Goal: Navigation & Orientation: Find specific page/section

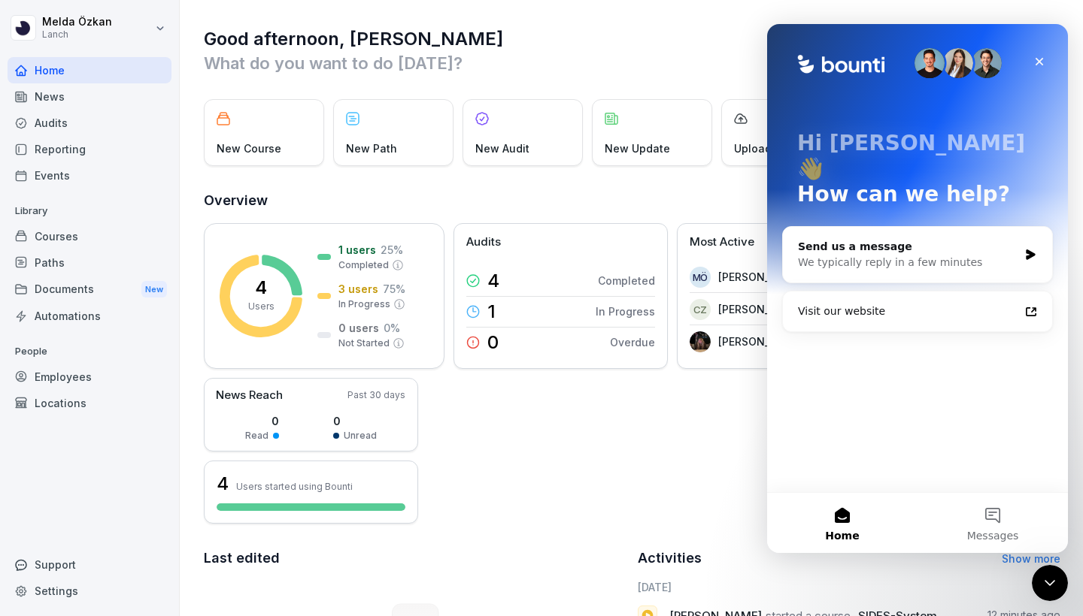
scroll to position [241, 0]
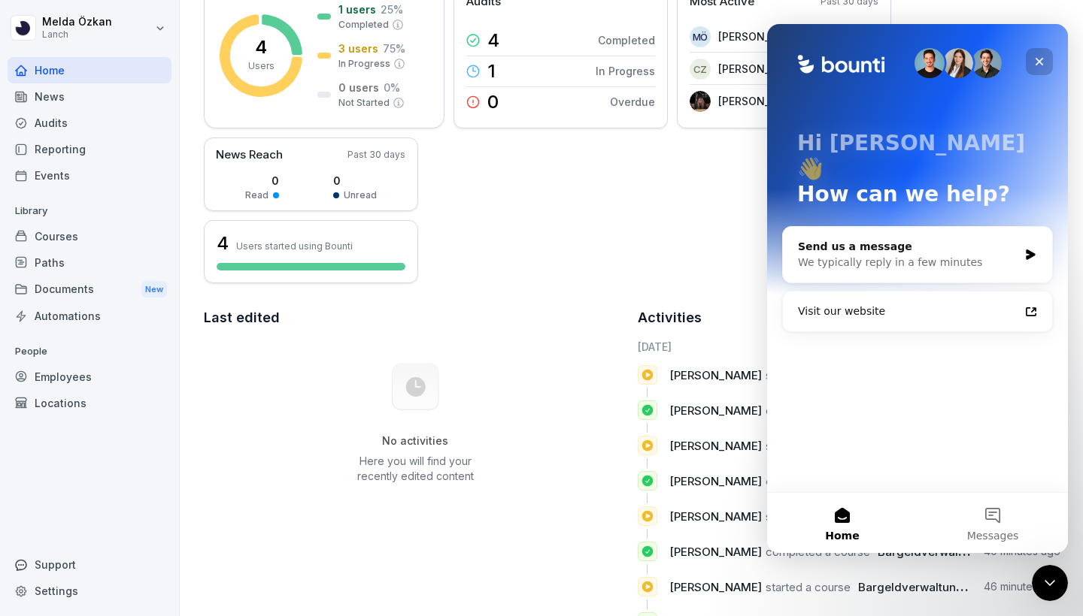
click at [1040, 56] on icon "Close" at bounding box center [1039, 62] width 12 height 12
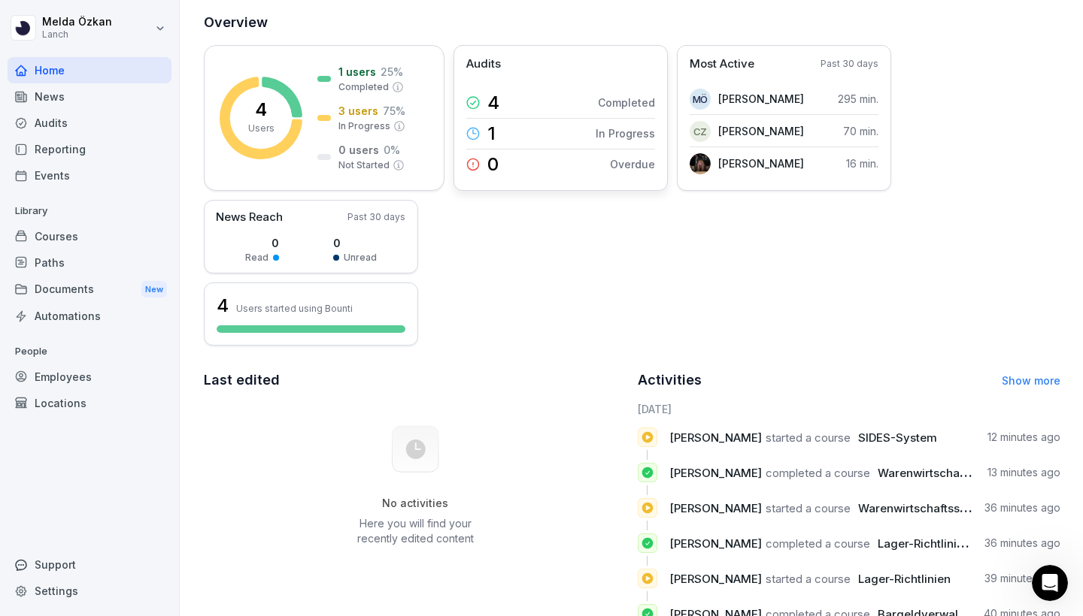
scroll to position [180, 0]
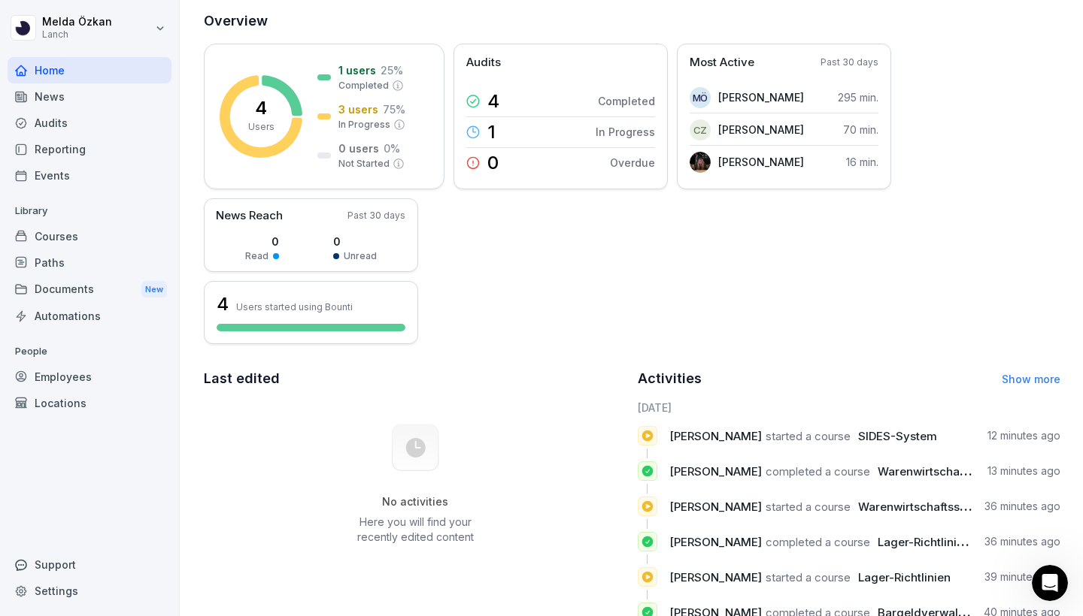
click at [858, 440] on span "SIDES-System" at bounding box center [897, 436] width 79 height 14
click at [110, 83] on div "Home" at bounding box center [90, 70] width 164 height 26
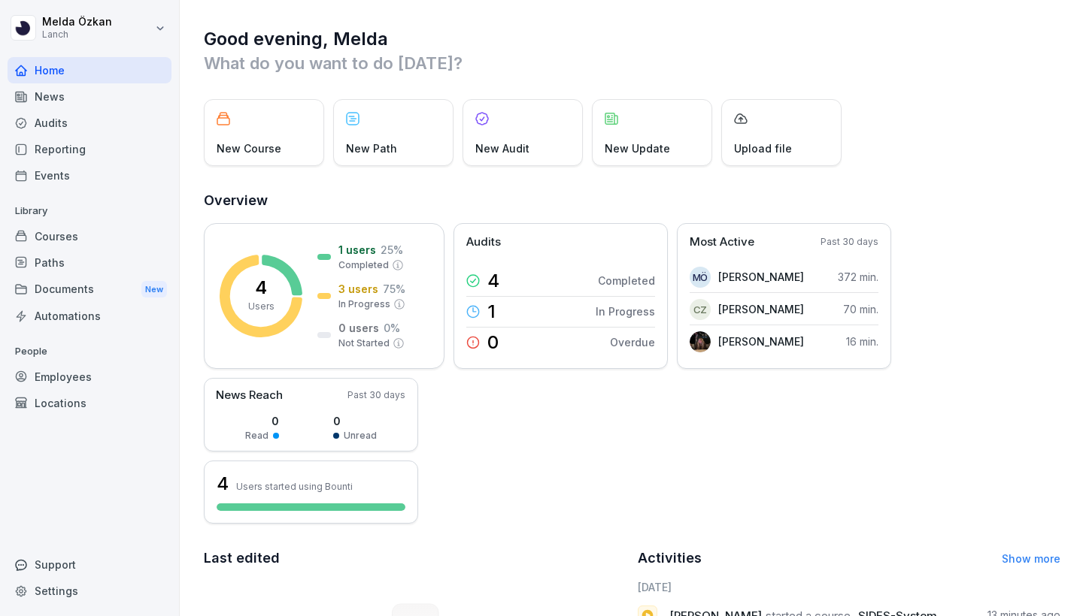
click at [83, 242] on div "Courses" at bounding box center [90, 236] width 164 height 26
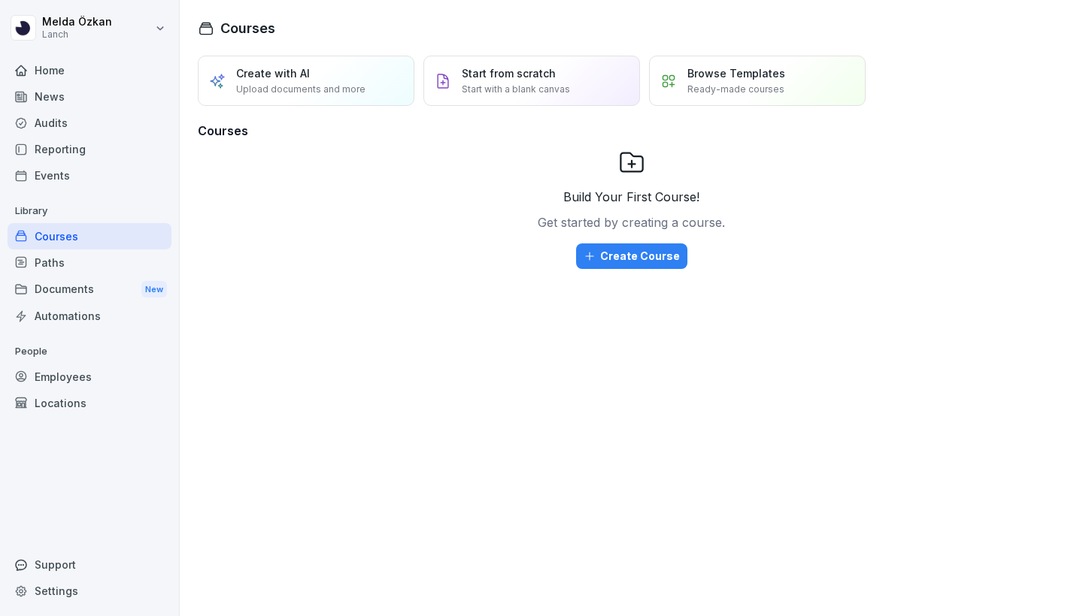
click at [73, 266] on div "Paths" at bounding box center [90, 263] width 164 height 26
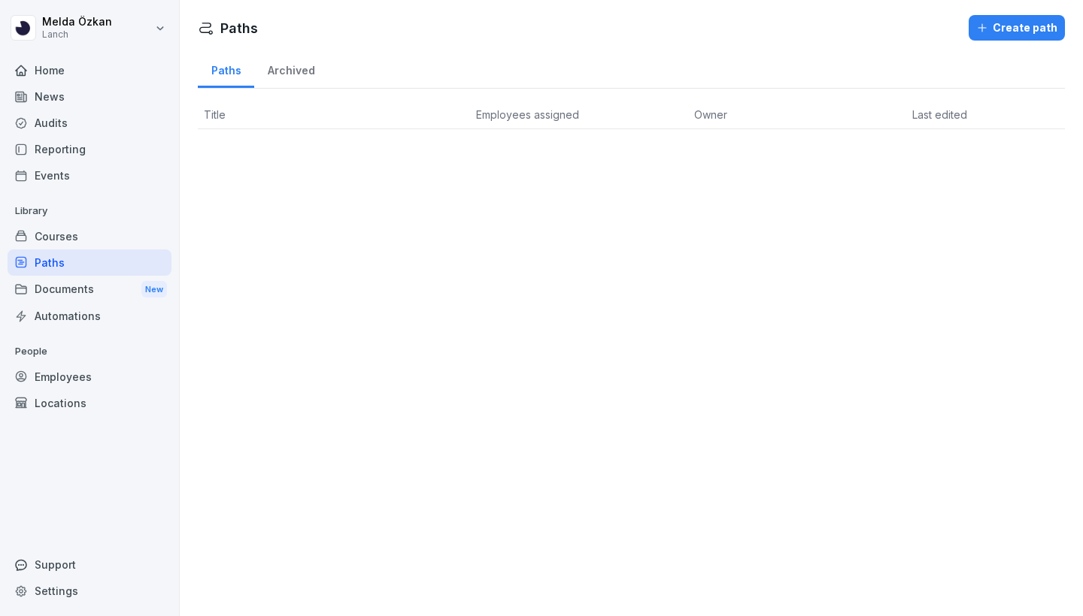
click at [86, 79] on div "Home" at bounding box center [90, 70] width 164 height 26
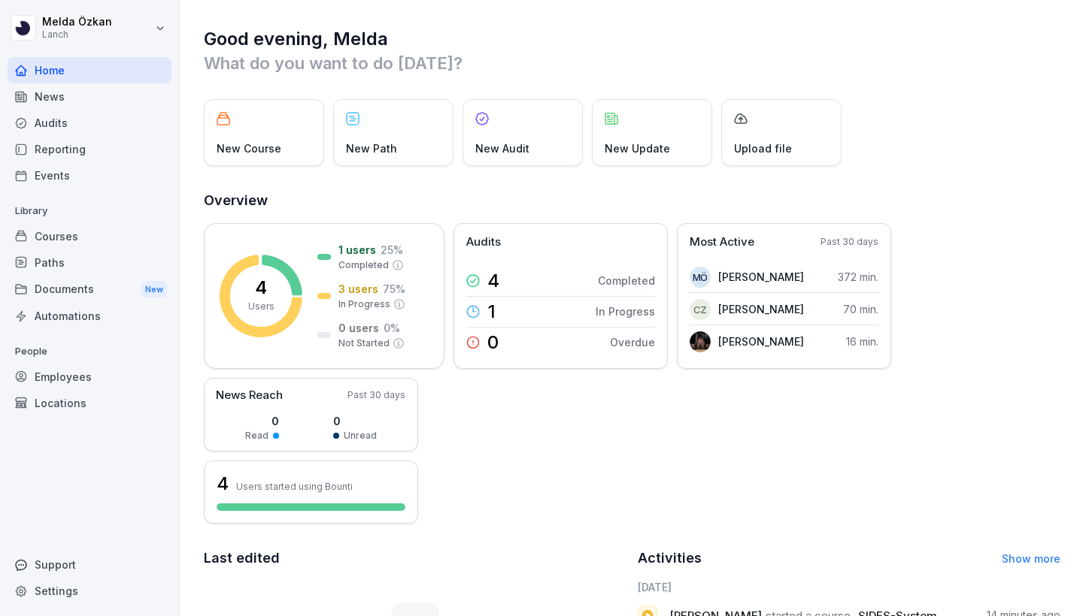
click at [85, 126] on div "Audits" at bounding box center [90, 123] width 164 height 26
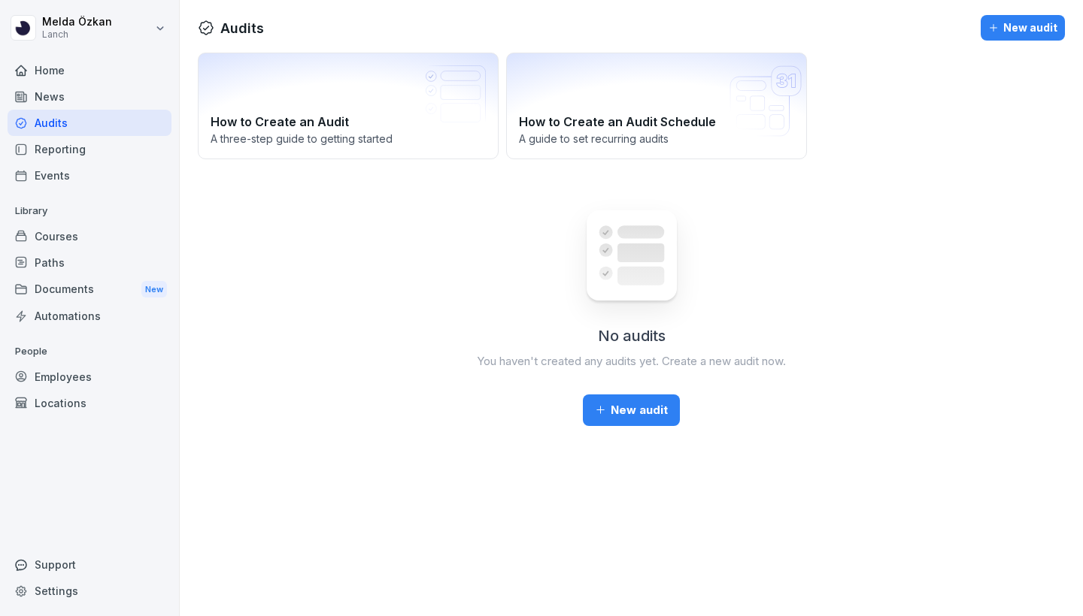
click at [100, 72] on div "Home" at bounding box center [90, 70] width 164 height 26
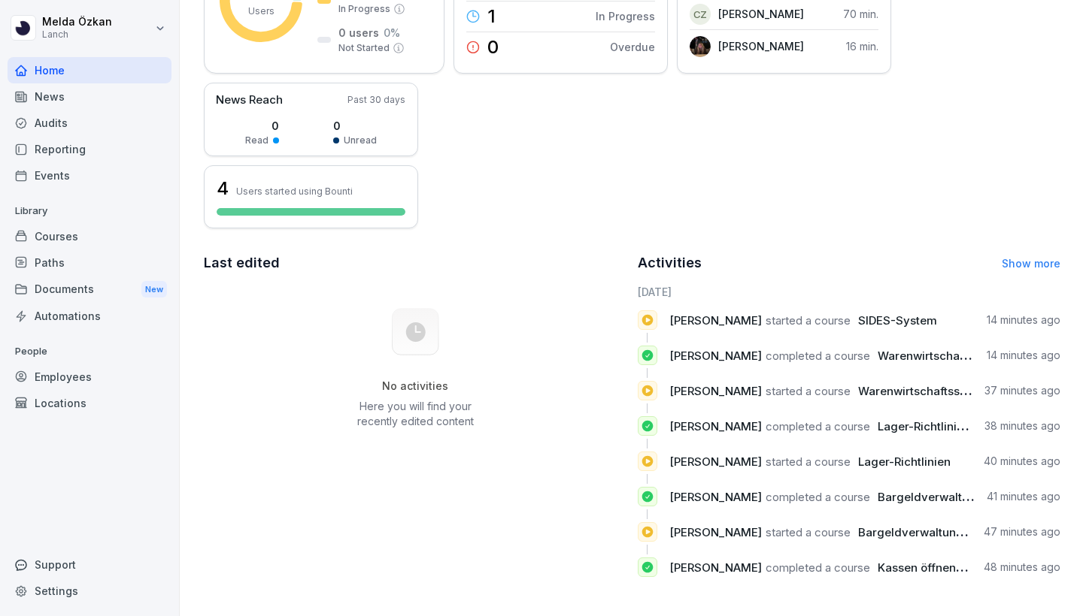
scroll to position [295, 0]
click at [47, 228] on div "Courses" at bounding box center [90, 236] width 164 height 26
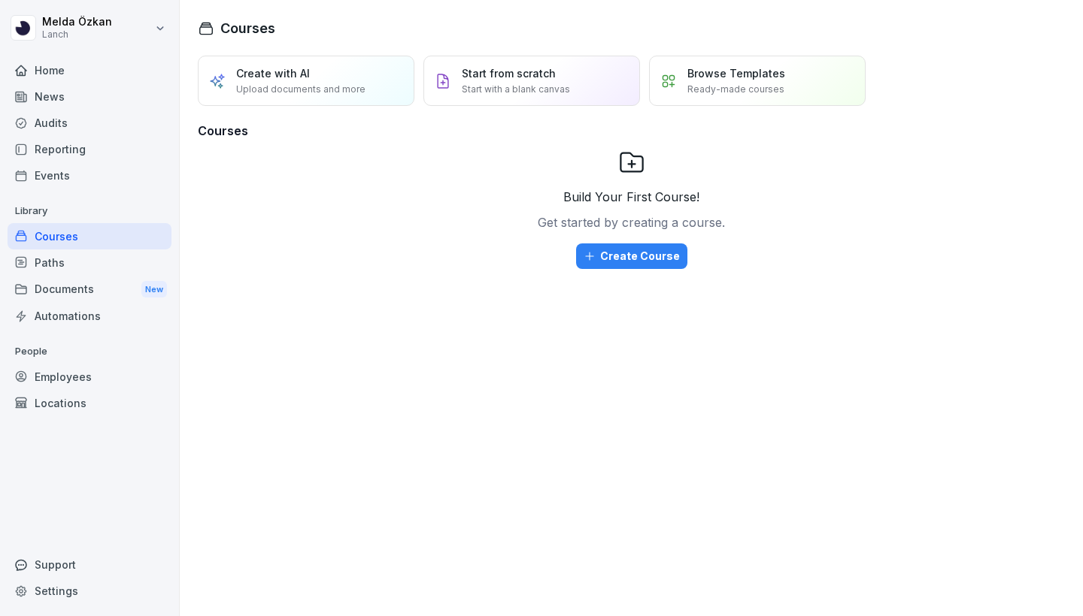
click at [87, 380] on div "Employees" at bounding box center [90, 377] width 164 height 26
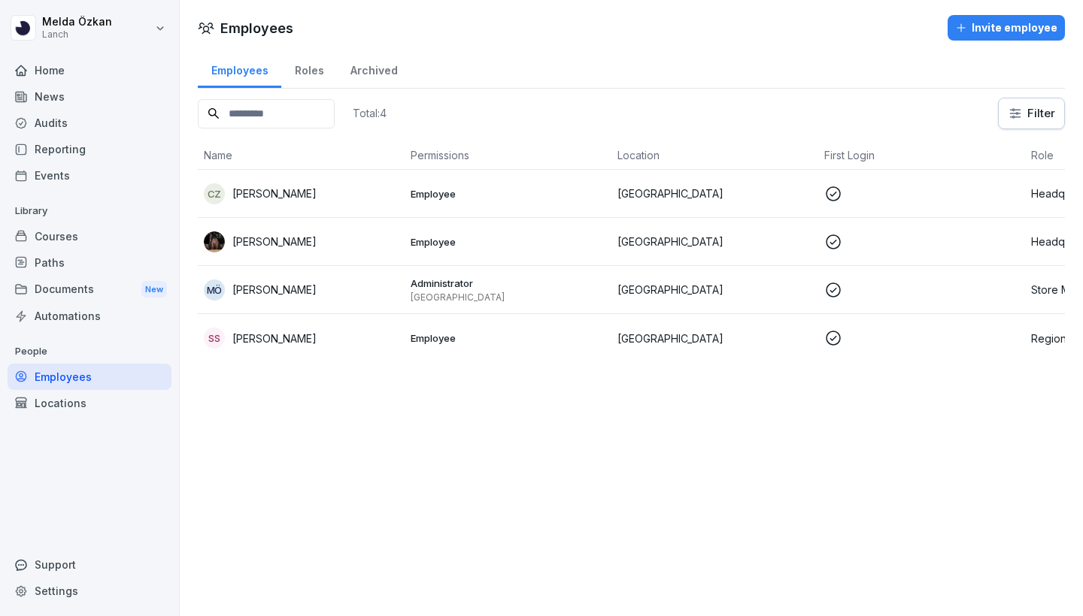
click at [105, 316] on div "Automations" at bounding box center [90, 316] width 164 height 26
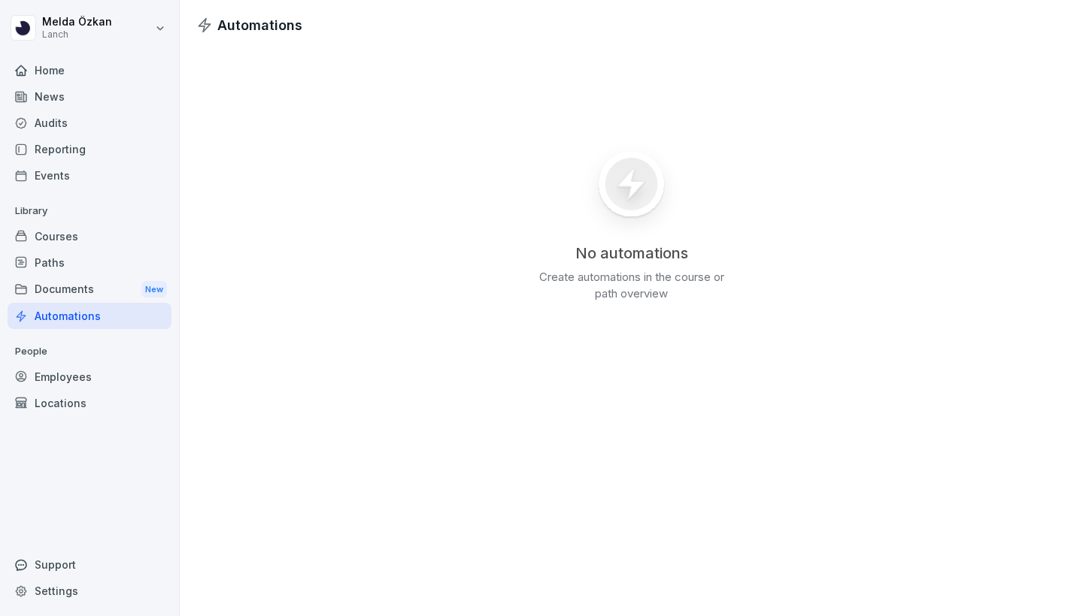
click at [98, 280] on div "Documents New" at bounding box center [90, 290] width 164 height 28
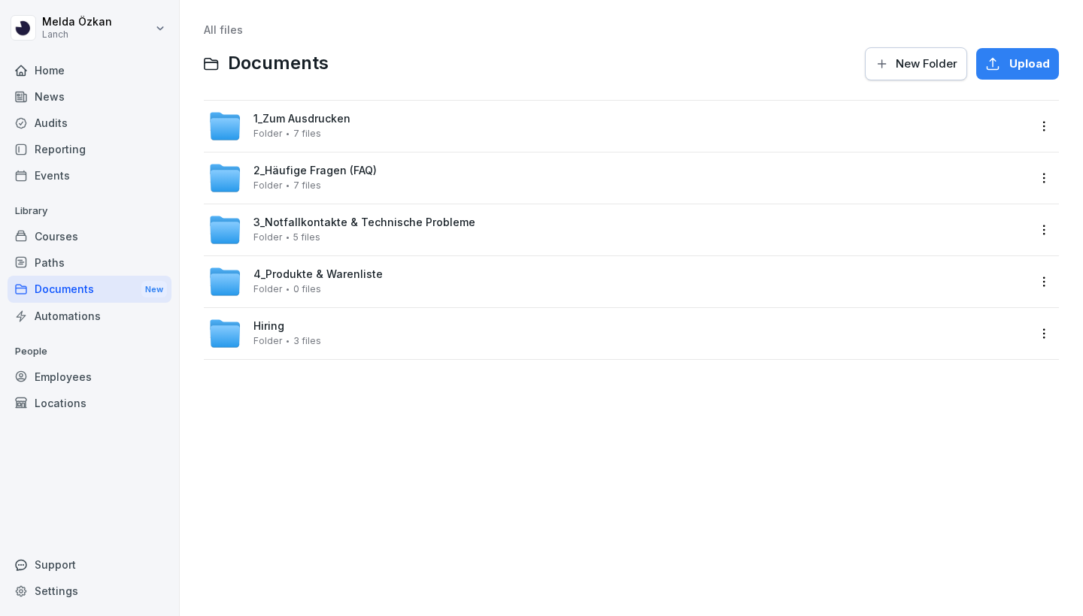
click at [104, 263] on div "Paths" at bounding box center [90, 263] width 164 height 26
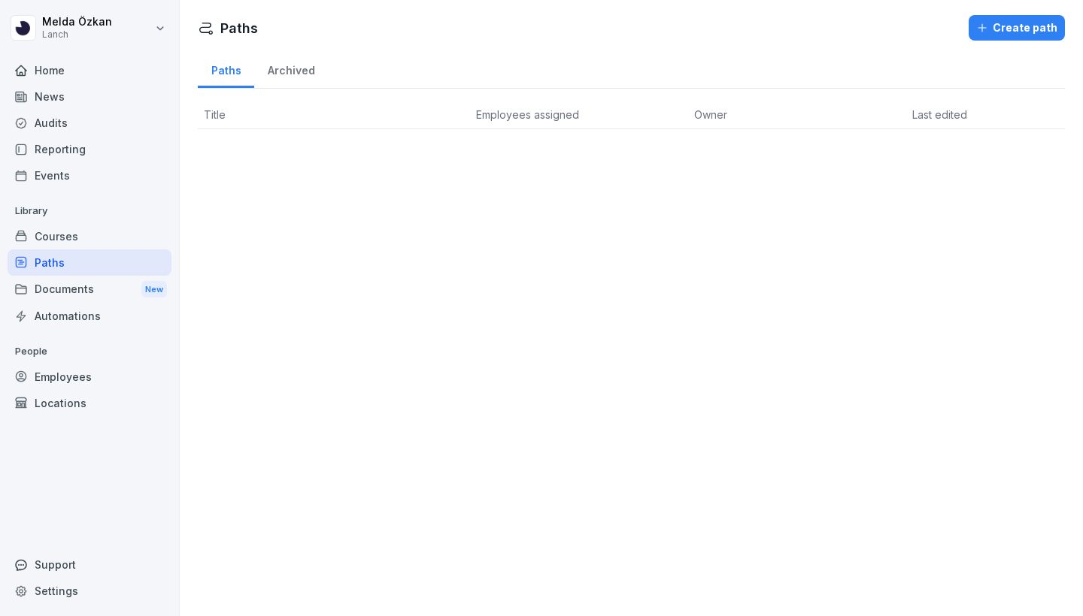
click at [108, 244] on div "Courses" at bounding box center [90, 236] width 164 height 26
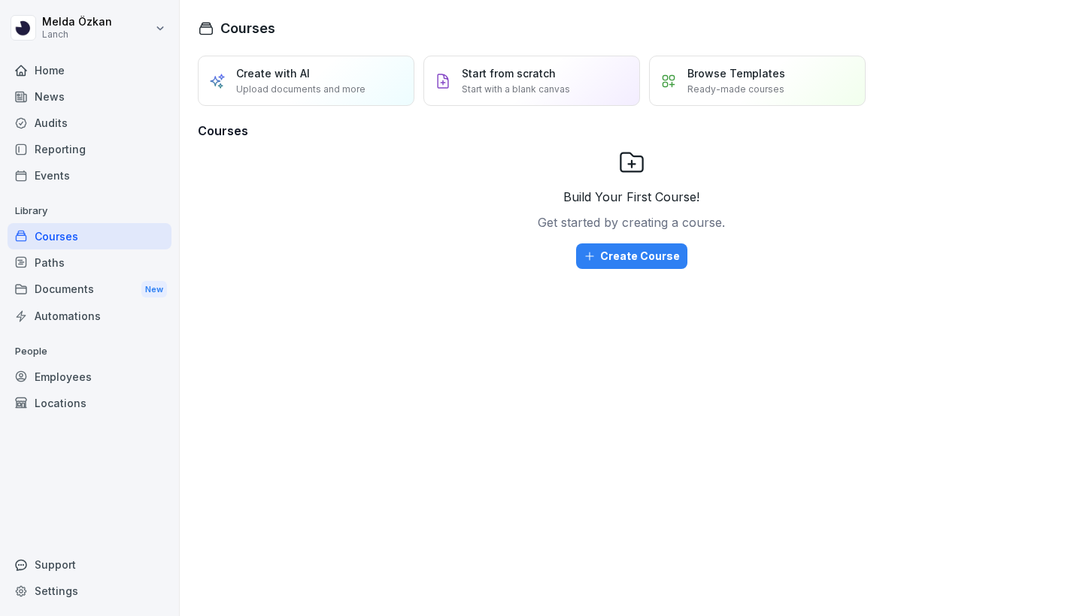
click at [111, 186] on div "Events" at bounding box center [90, 175] width 164 height 26
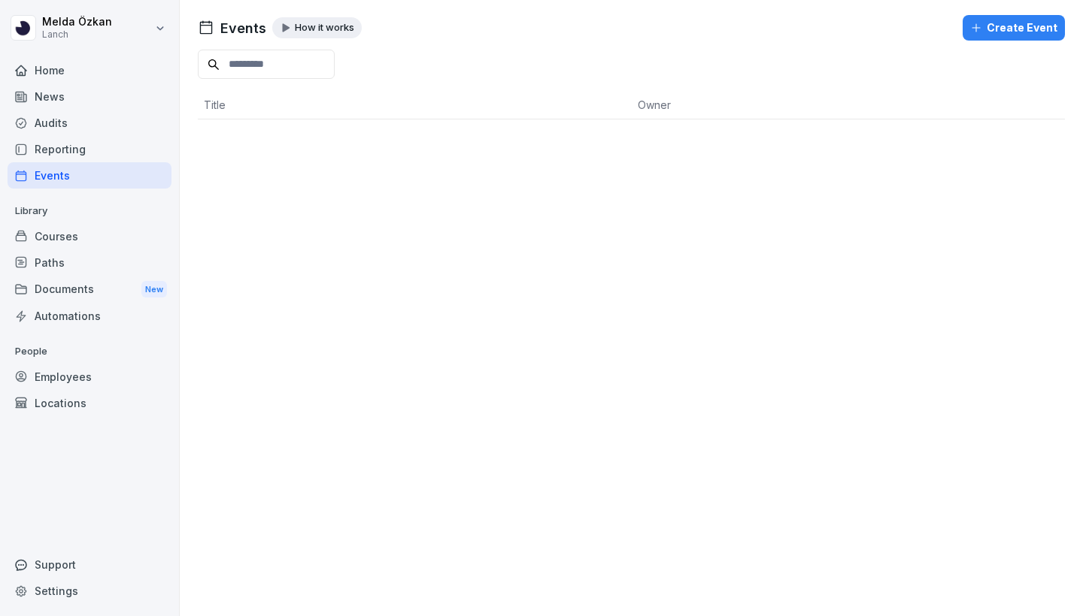
click at [111, 156] on div "Reporting" at bounding box center [90, 149] width 164 height 26
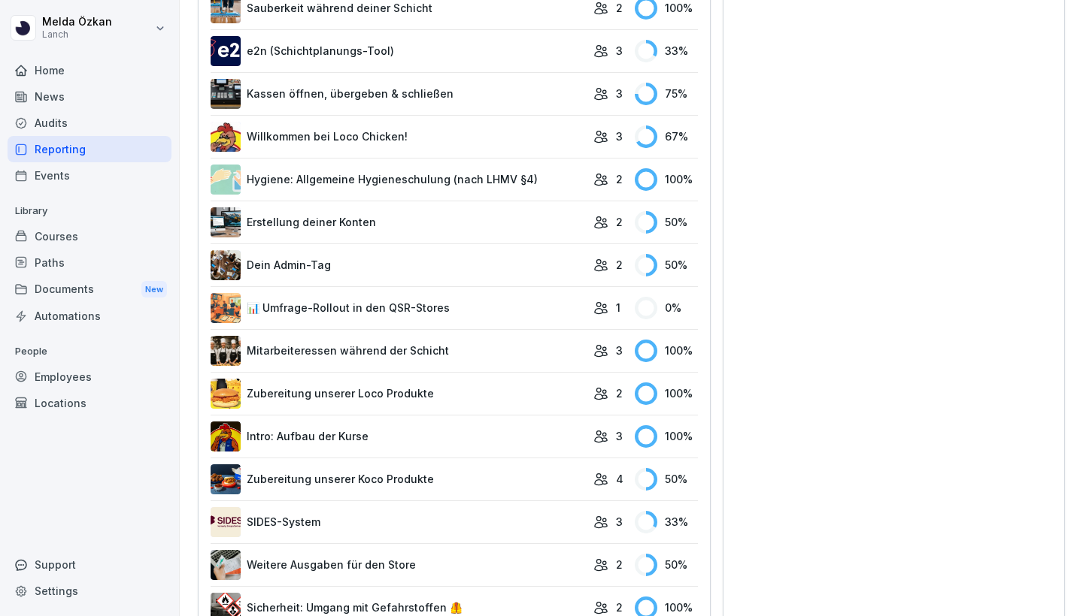
scroll to position [620, 0]
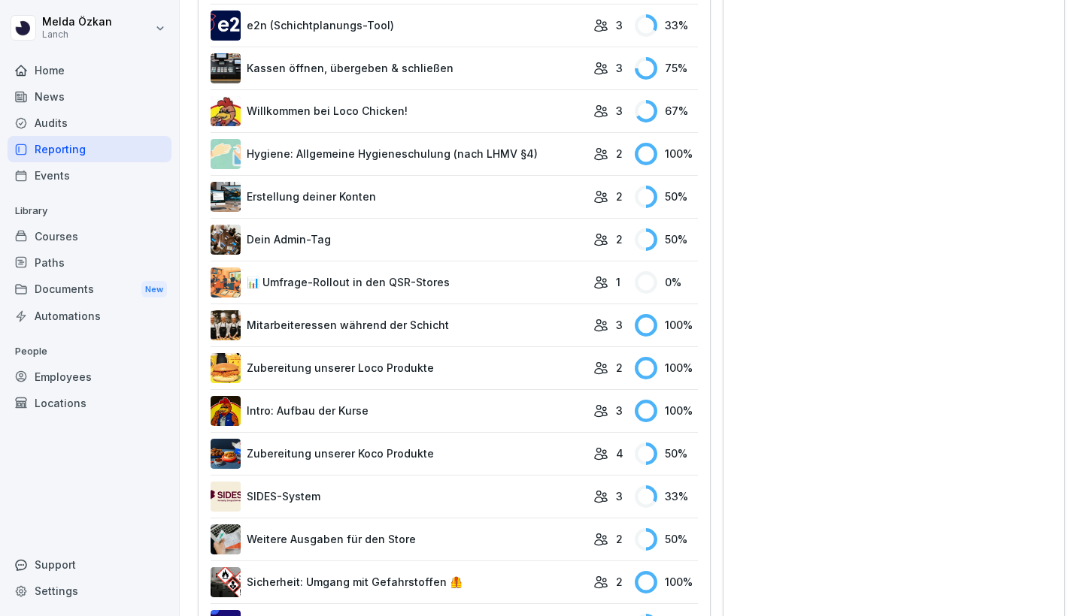
click at [439, 495] on link "SIDES-System" at bounding box center [397, 497] width 375 height 30
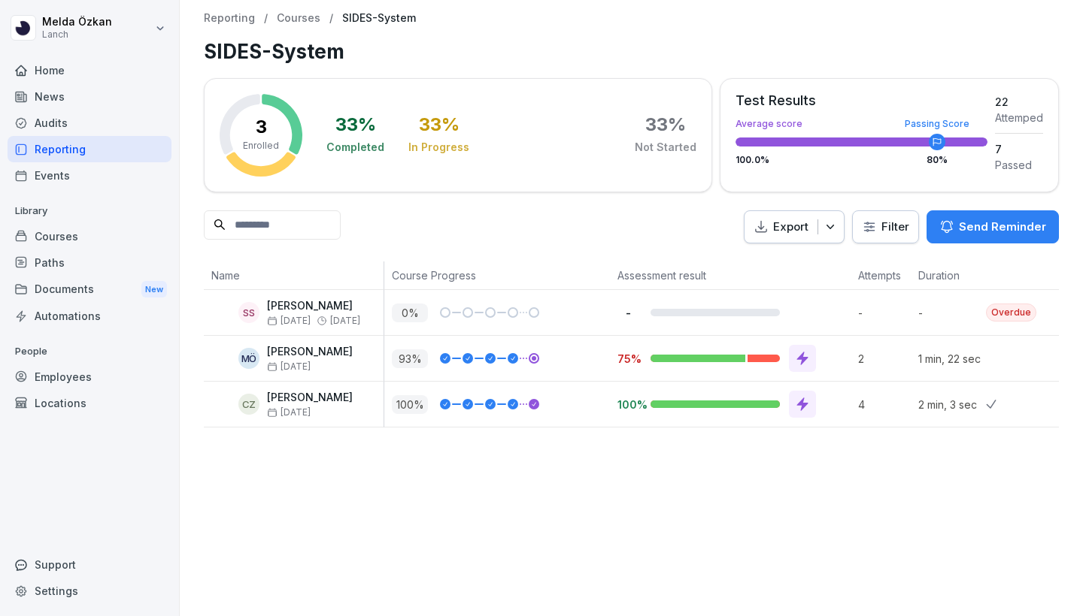
scroll to position [0, 1]
click at [106, 89] on div "News" at bounding box center [90, 96] width 164 height 26
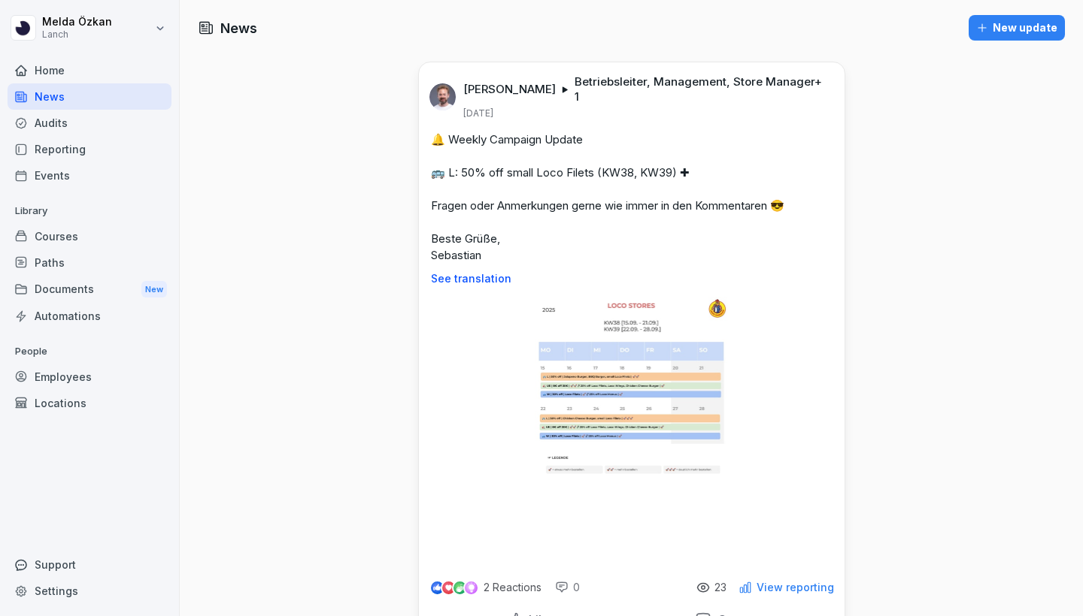
click at [117, 74] on div "Home" at bounding box center [90, 70] width 164 height 26
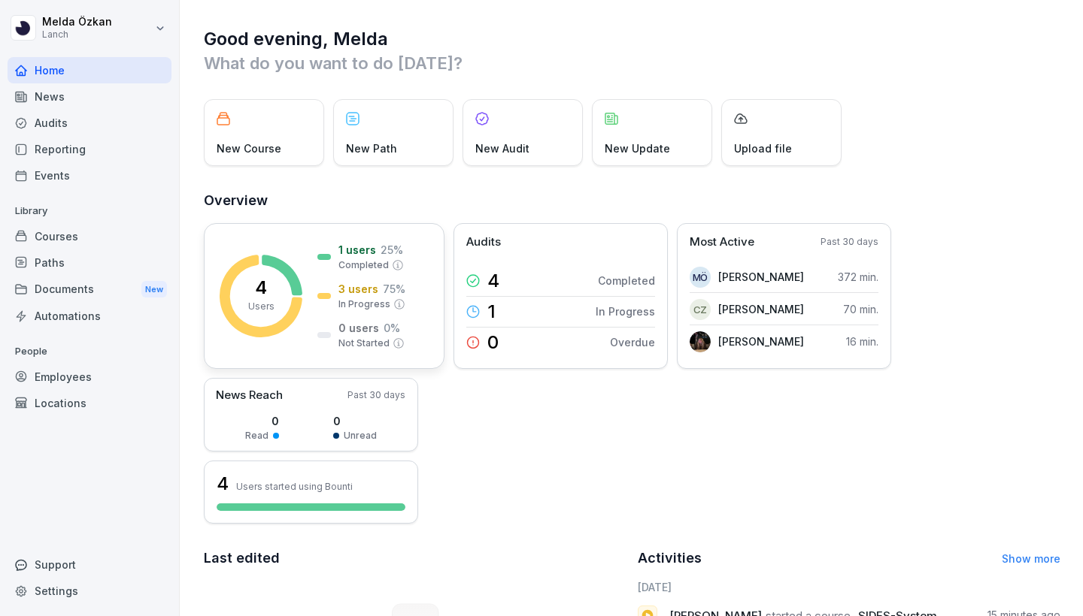
click at [289, 278] on icon at bounding box center [282, 275] width 41 height 41
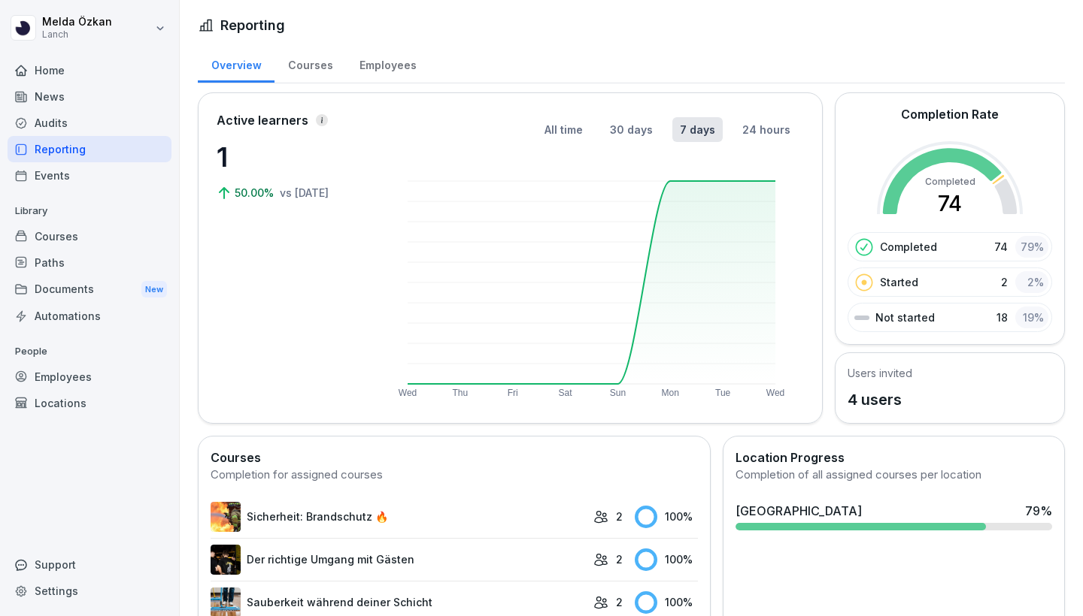
click at [320, 66] on div "Courses" at bounding box center [309, 63] width 71 height 38
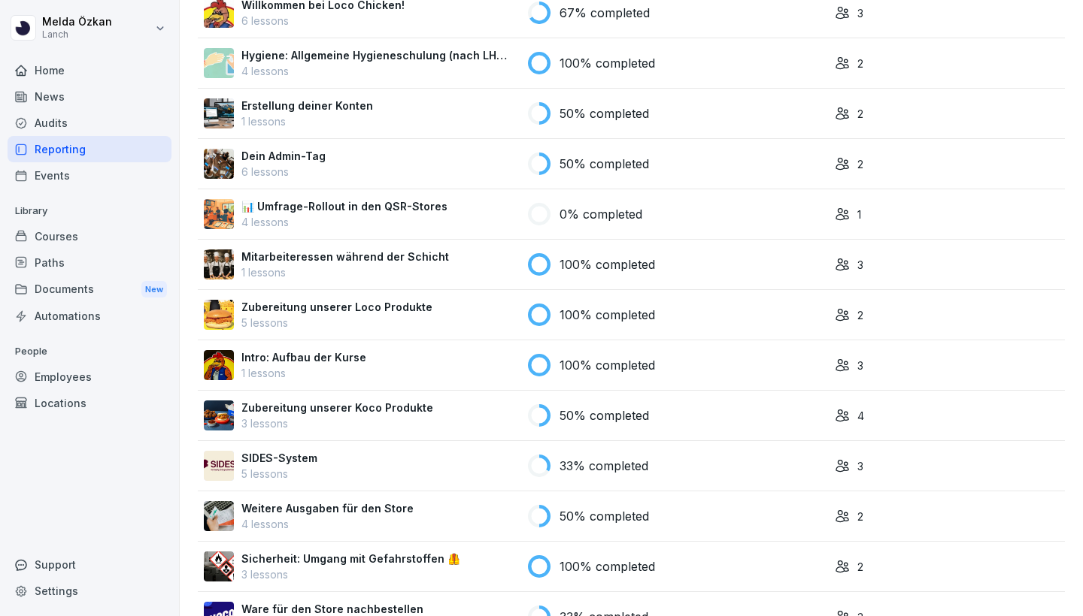
scroll to position [465, 0]
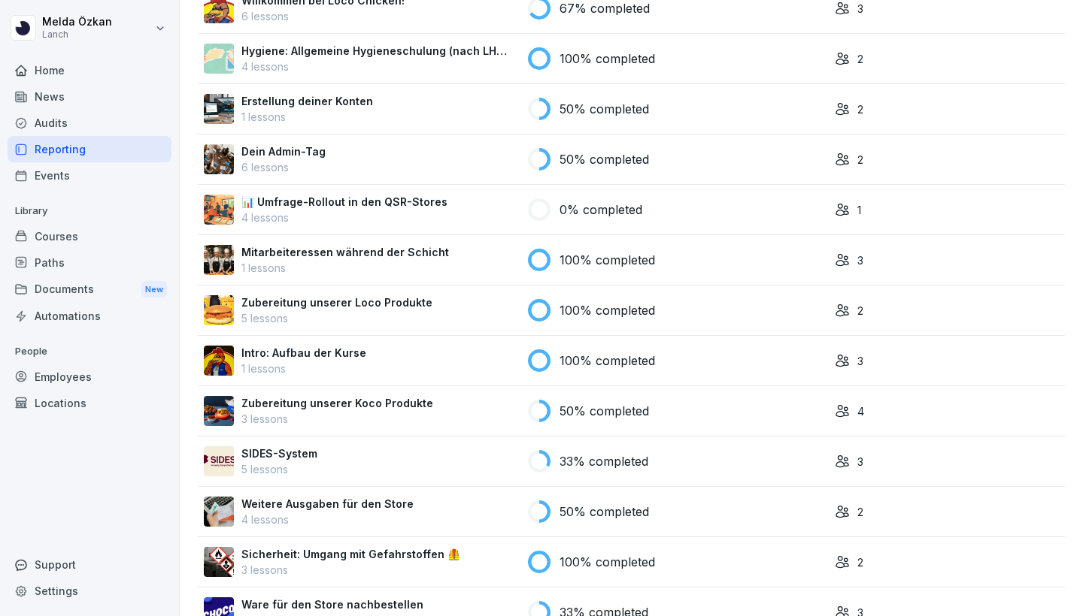
click at [578, 467] on p "33% completed" at bounding box center [603, 462] width 89 height 18
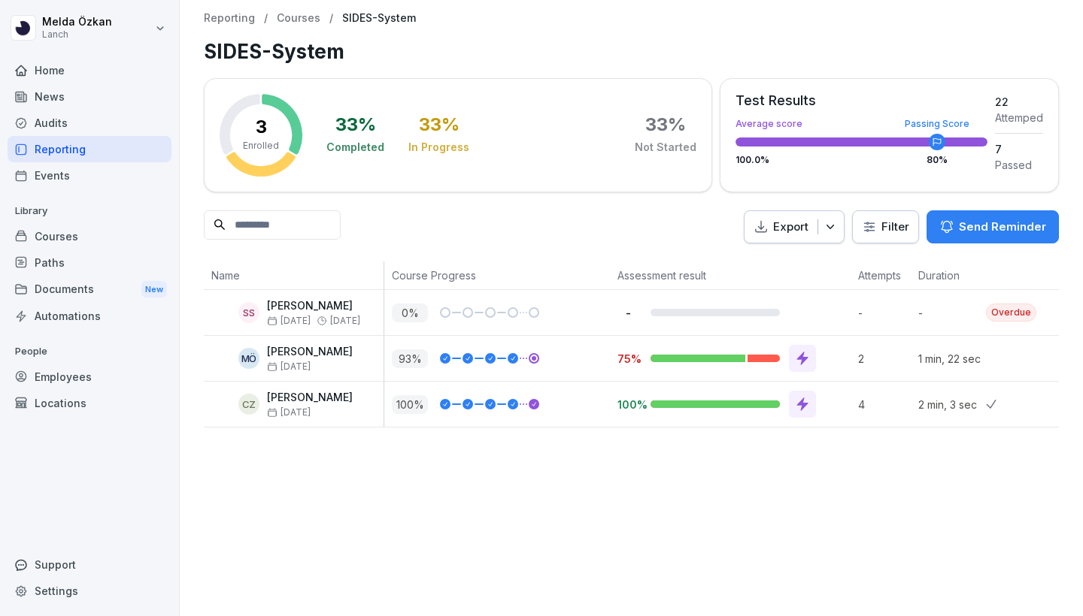
click at [52, 242] on div "Courses" at bounding box center [90, 236] width 164 height 26
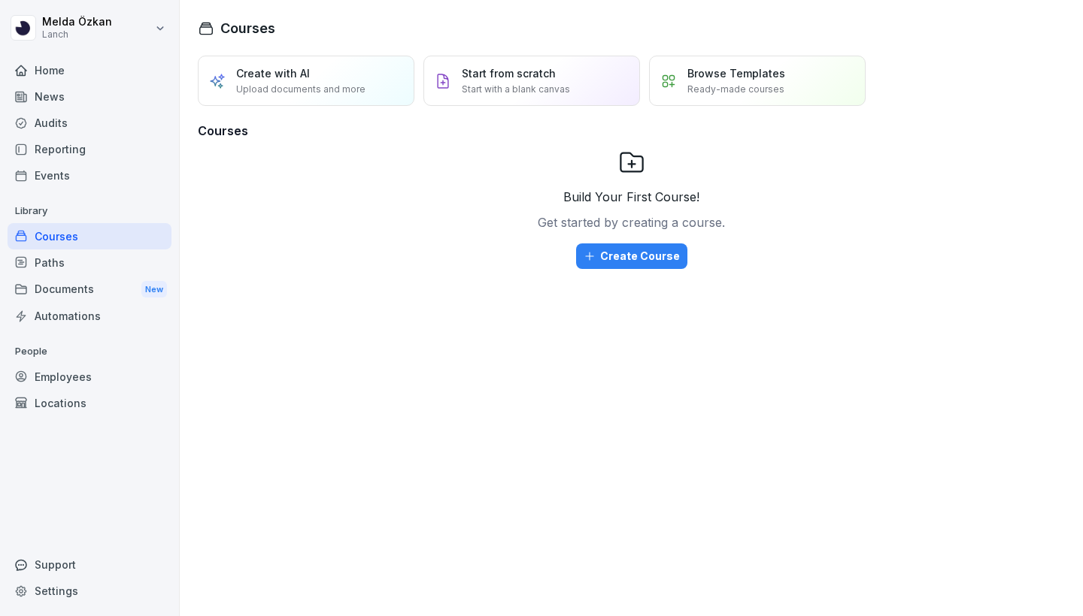
click at [37, 31] on html "Melda Özkan Lanch Home News Audits Reporting Events Library Courses Paths Docum…" at bounding box center [541, 308] width 1083 height 616
click at [76, 27] on html "Melda Özkan Lanch Home News Audits Reporting Events Library Courses Paths Docum…" at bounding box center [541, 308] width 1083 height 616
click at [56, 74] on div "Home" at bounding box center [90, 70] width 164 height 26
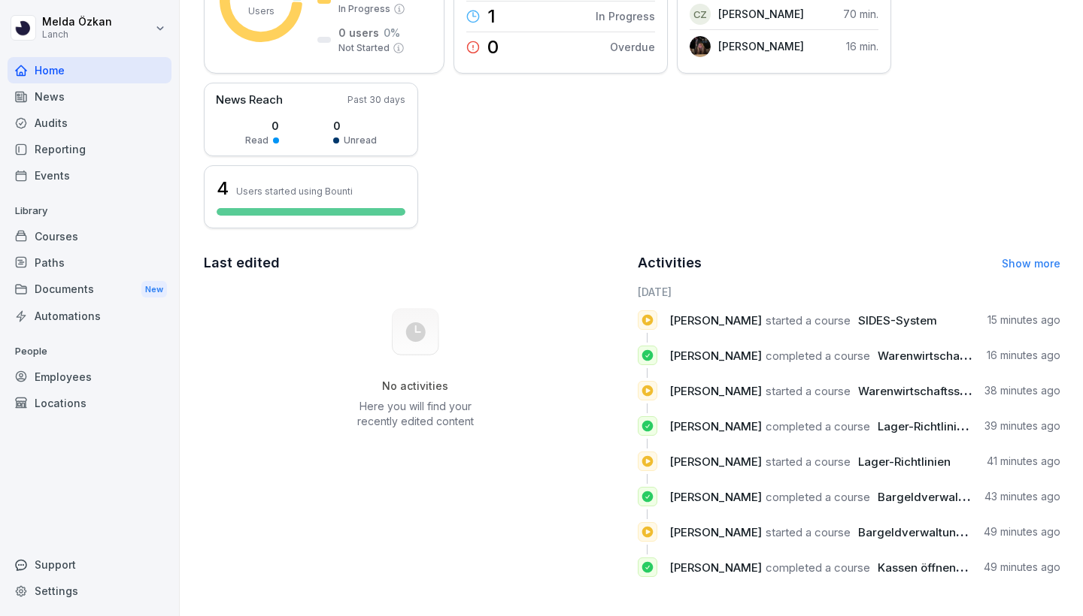
scroll to position [295, 0]
click at [407, 329] on icon at bounding box center [416, 333] width 20 height 20
click at [808, 320] on span "started a course" at bounding box center [807, 320] width 85 height 14
click at [1040, 263] on link "Show more" at bounding box center [1030, 263] width 59 height 13
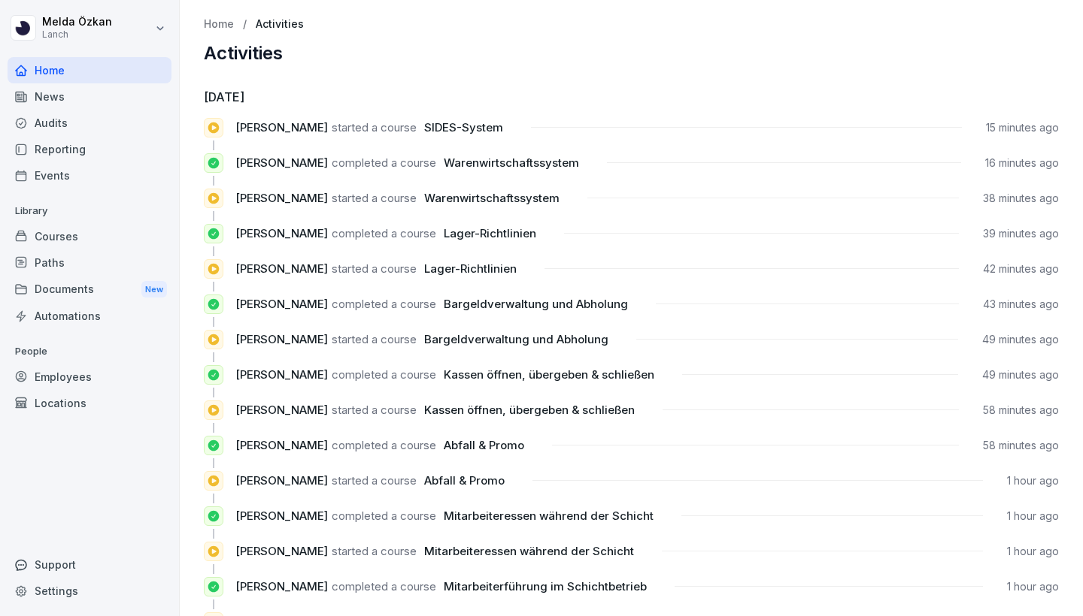
click at [489, 133] on div "Melda Özkan started a course SIDES-System 15 minutes ago" at bounding box center [631, 128] width 855 height 20
drag, startPoint x: 375, startPoint y: 124, endPoint x: 365, endPoint y: 124, distance: 10.5
click at [373, 124] on span "started a course" at bounding box center [374, 127] width 85 height 14
click at [73, 89] on div "News" at bounding box center [90, 96] width 164 height 26
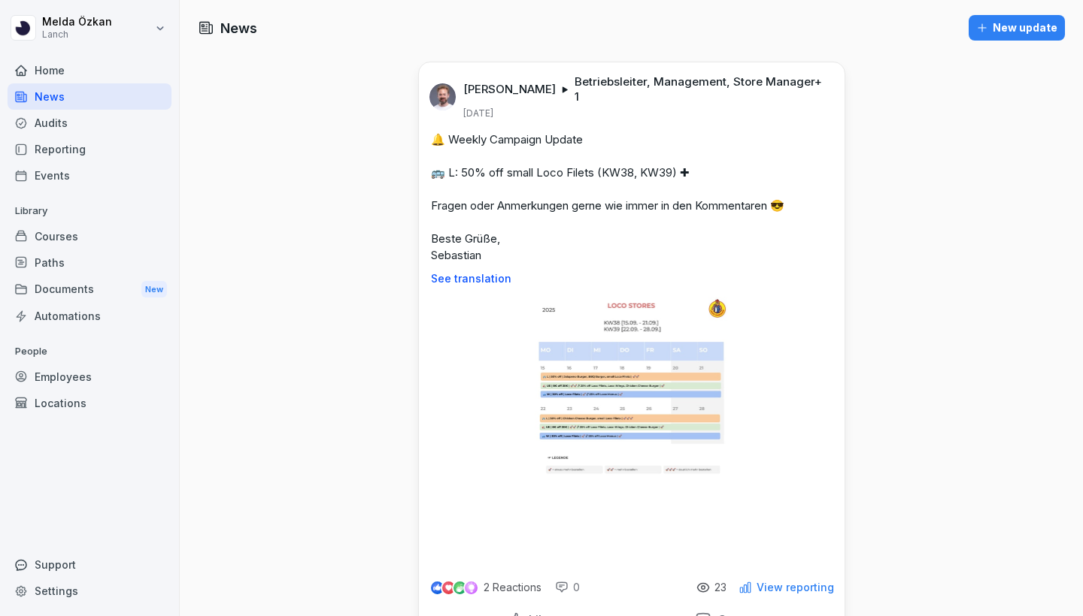
click at [75, 117] on div "Audits" at bounding box center [90, 123] width 164 height 26
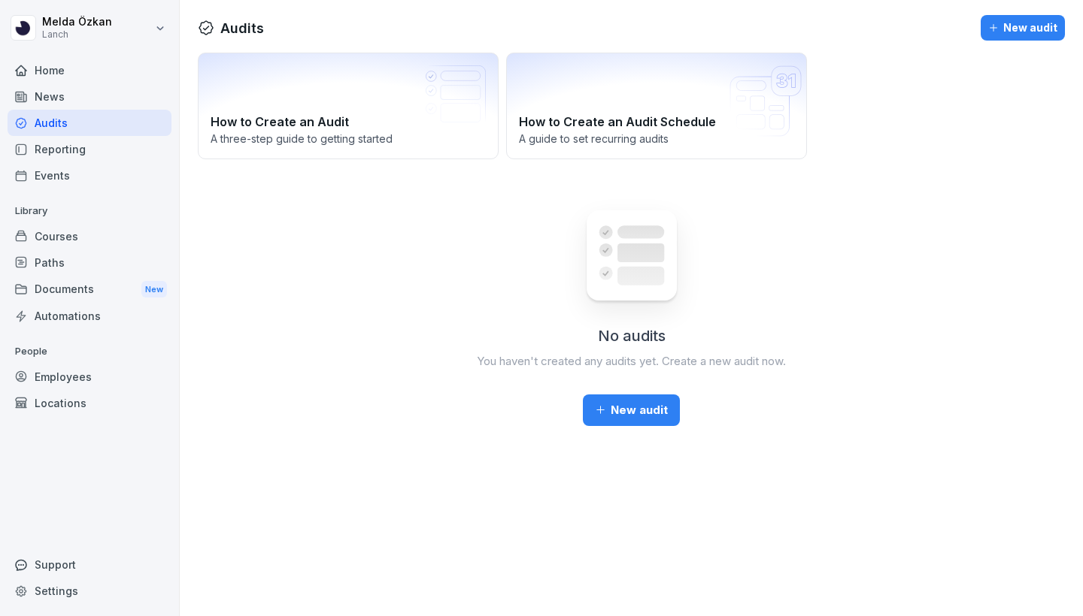
click at [77, 147] on div "Reporting" at bounding box center [90, 149] width 164 height 26
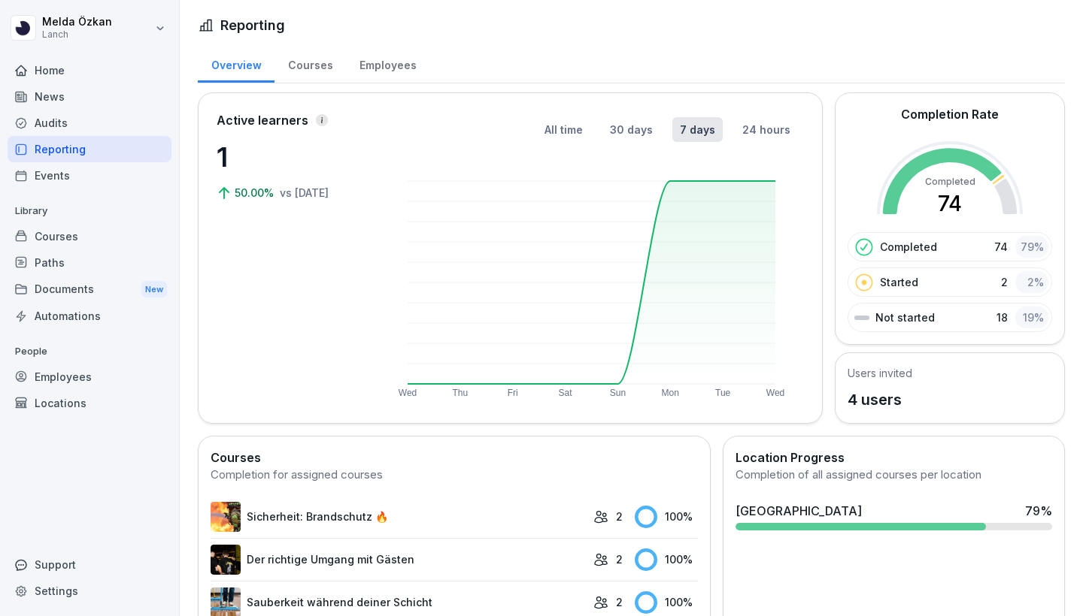
click at [301, 60] on div "Courses" at bounding box center [309, 63] width 71 height 38
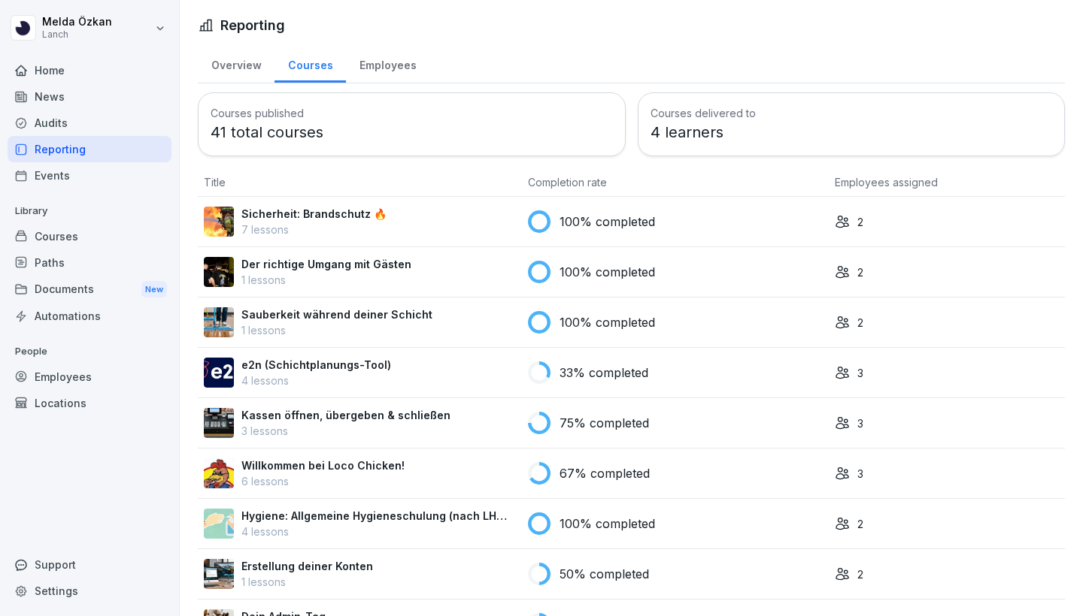
click at [379, 62] on div "Employees" at bounding box center [387, 63] width 83 height 38
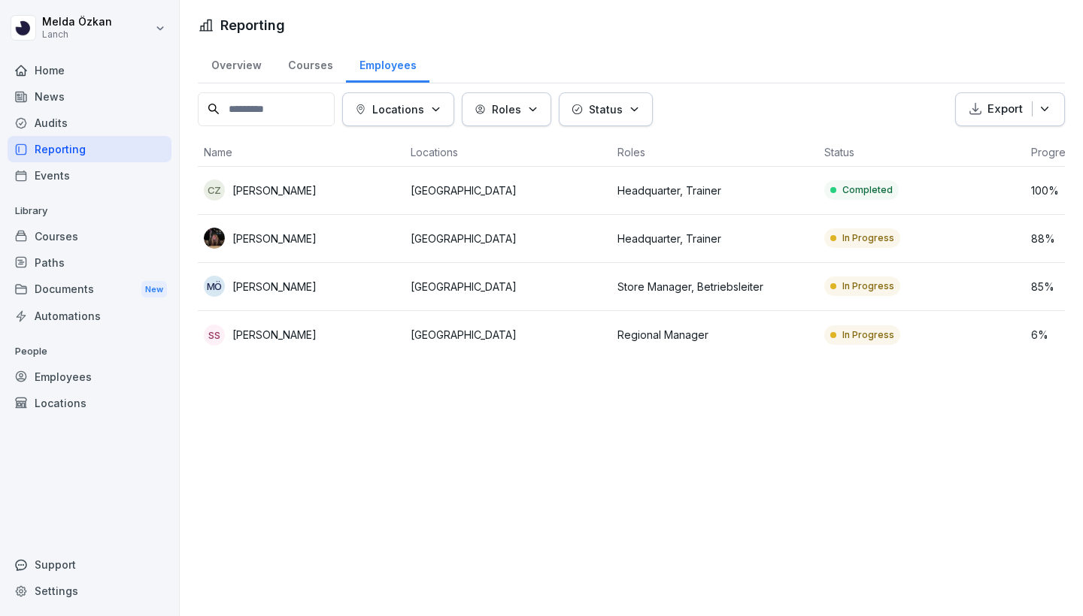
click at [72, 170] on div "Events" at bounding box center [90, 175] width 164 height 26
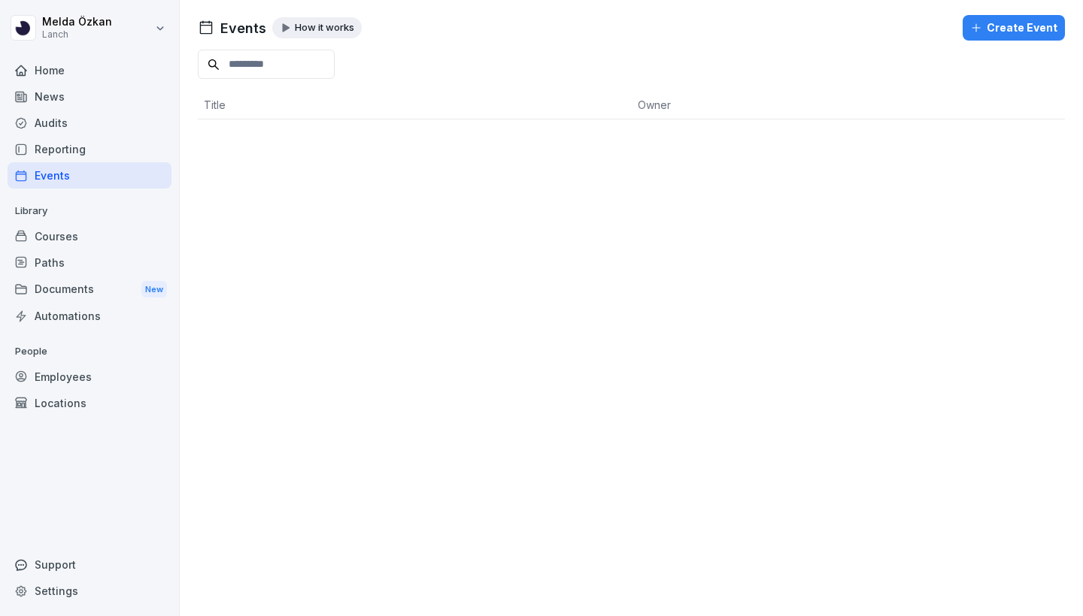
click at [89, 241] on div "Courses" at bounding box center [90, 236] width 164 height 26
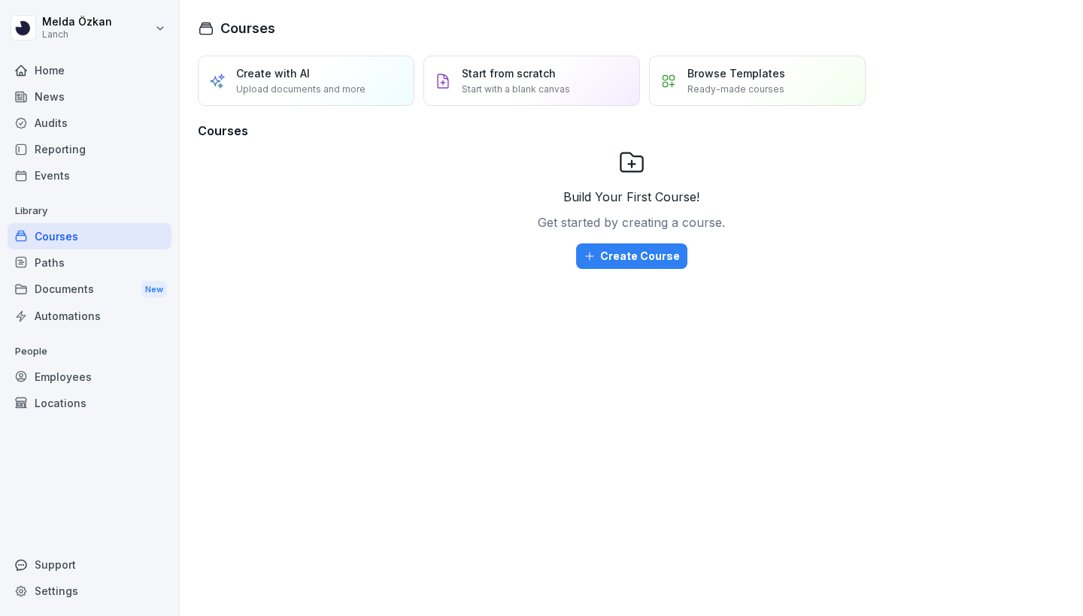
click at [95, 266] on div "Paths" at bounding box center [90, 263] width 164 height 26
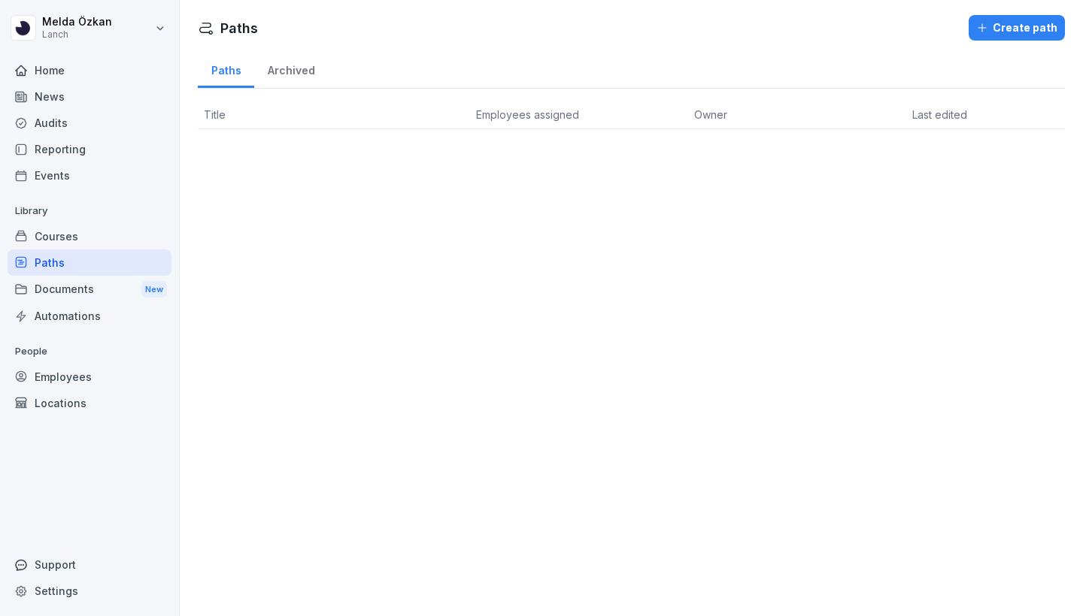
click at [95, 285] on div "Documents New" at bounding box center [90, 290] width 164 height 28
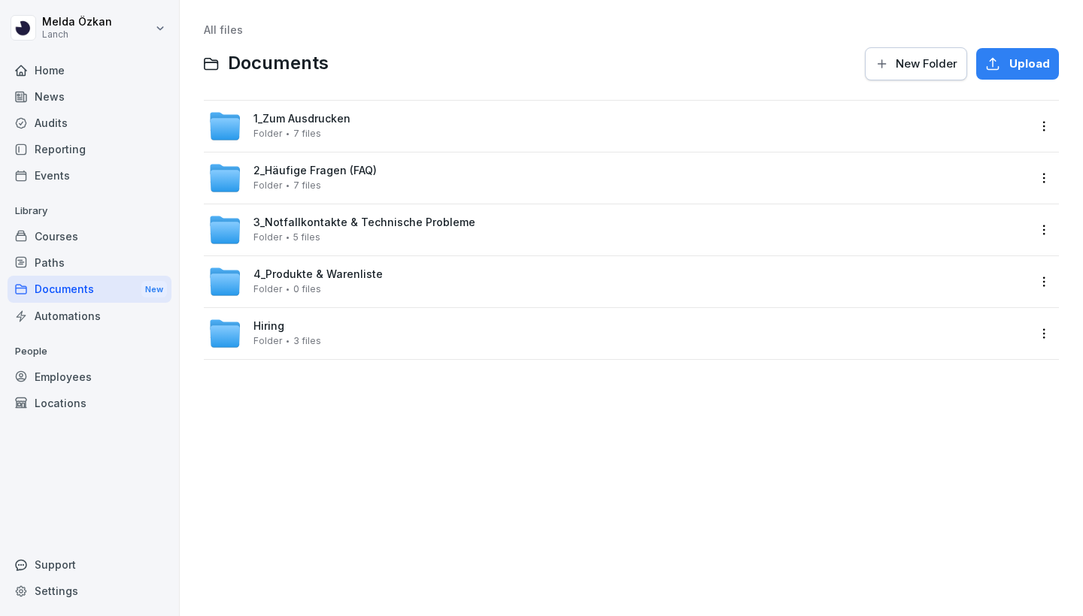
click at [93, 313] on div "Automations" at bounding box center [90, 316] width 164 height 26
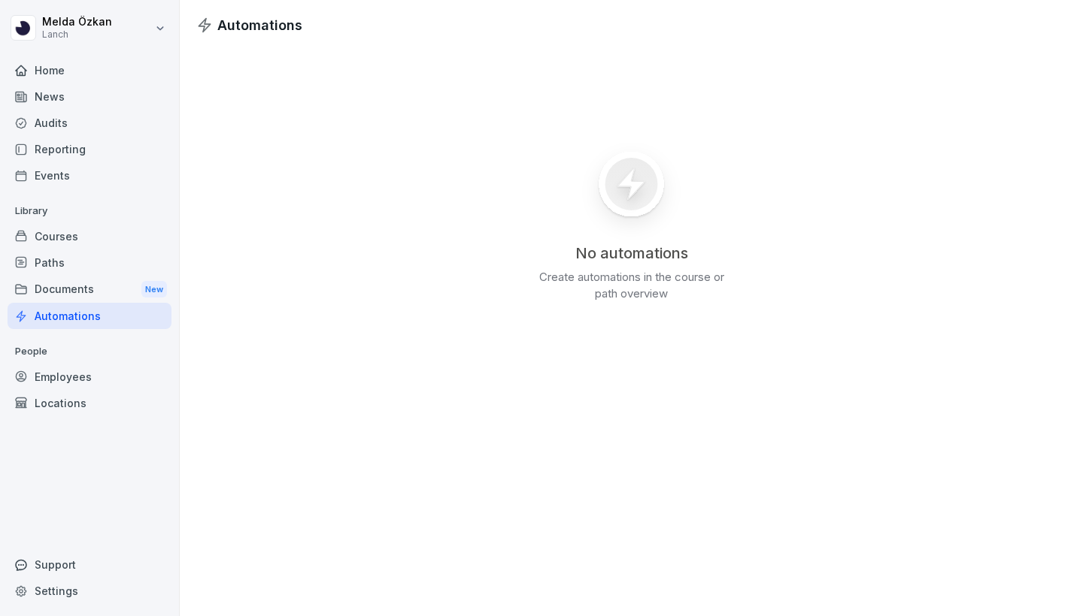
click at [110, 374] on div "Employees" at bounding box center [90, 377] width 164 height 26
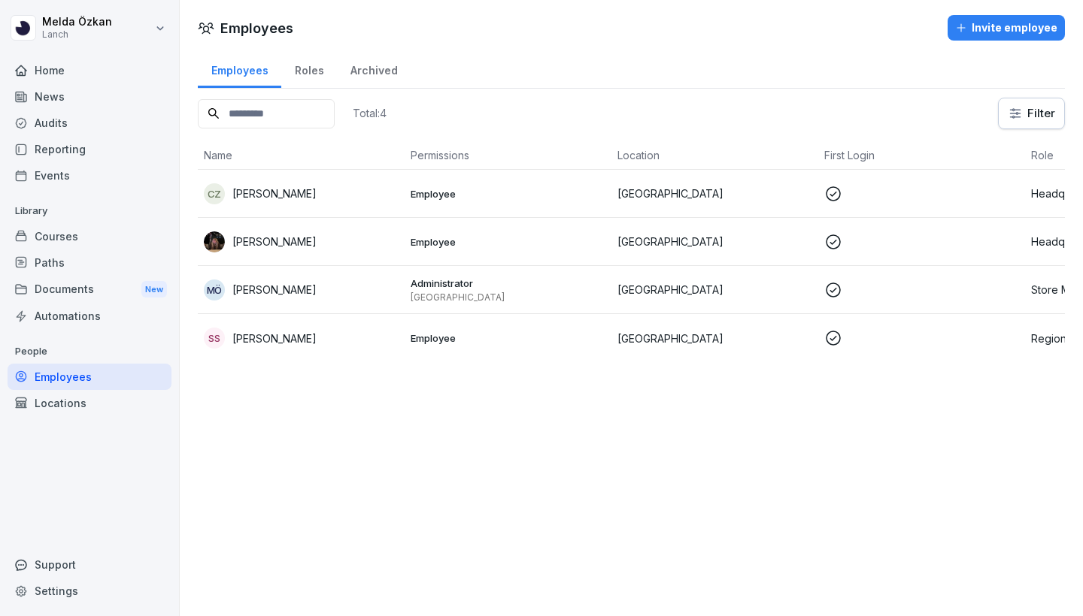
click at [53, 75] on div "Home" at bounding box center [90, 70] width 164 height 26
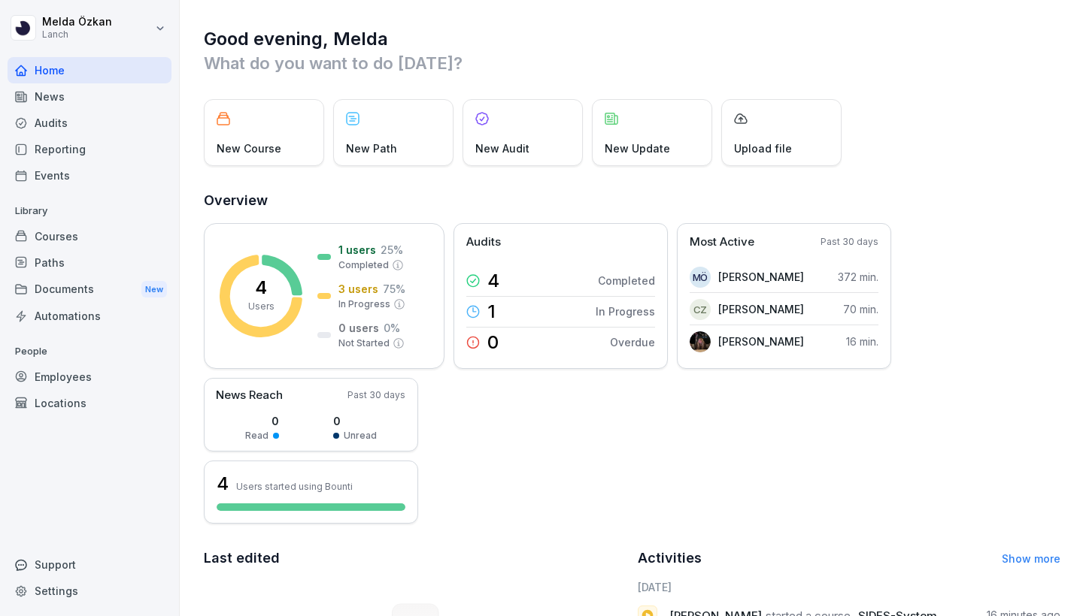
click at [92, 241] on div "Courses" at bounding box center [90, 236] width 164 height 26
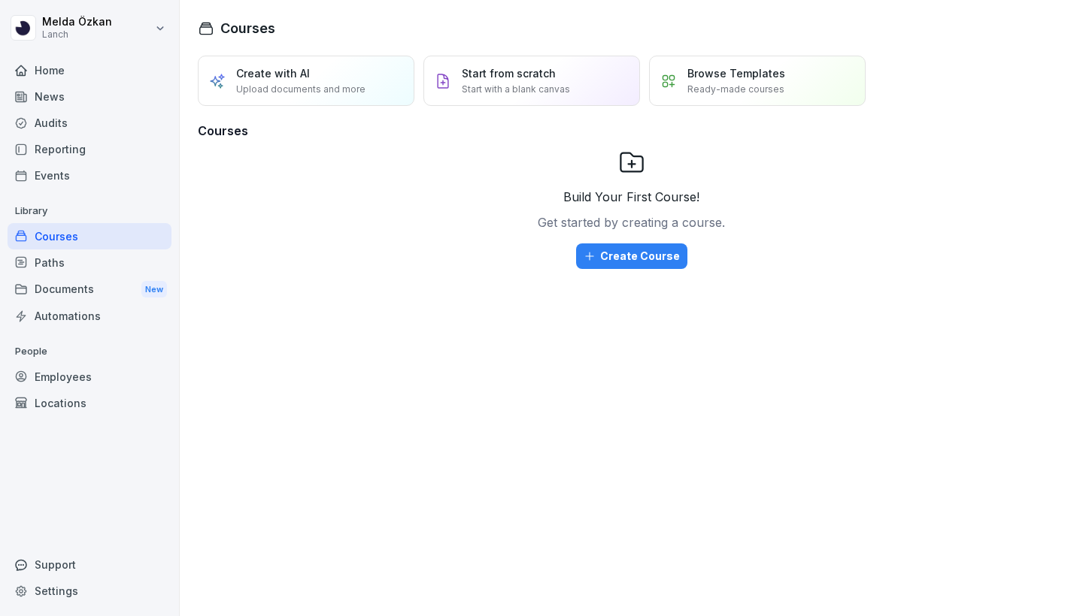
click at [250, 29] on h1 "Courses" at bounding box center [247, 28] width 55 height 20
click at [231, 134] on h3 "Courses" at bounding box center [631, 131] width 867 height 18
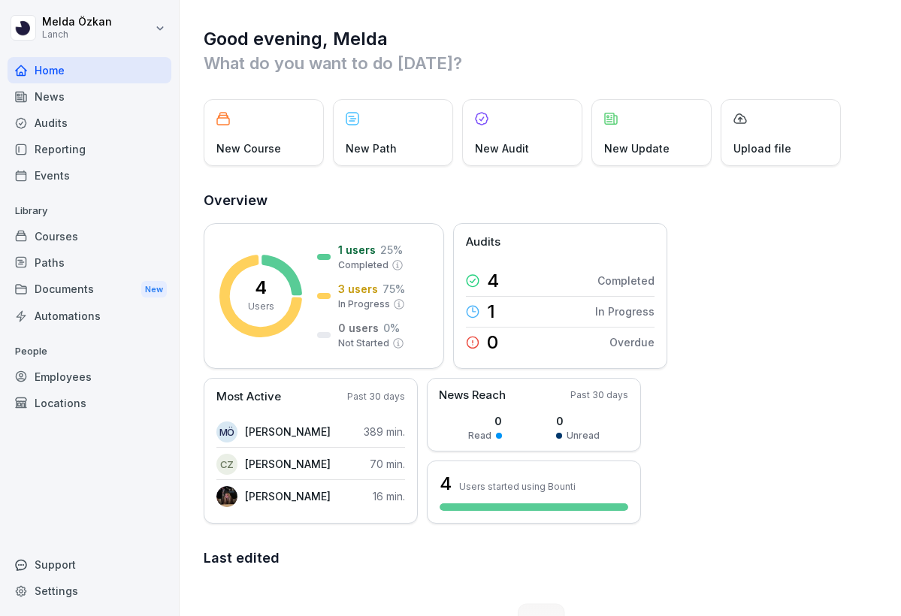
click at [771, 36] on h1 "Good evening, Melda" at bounding box center [541, 39] width 675 height 24
